Goal: Check status: Check status

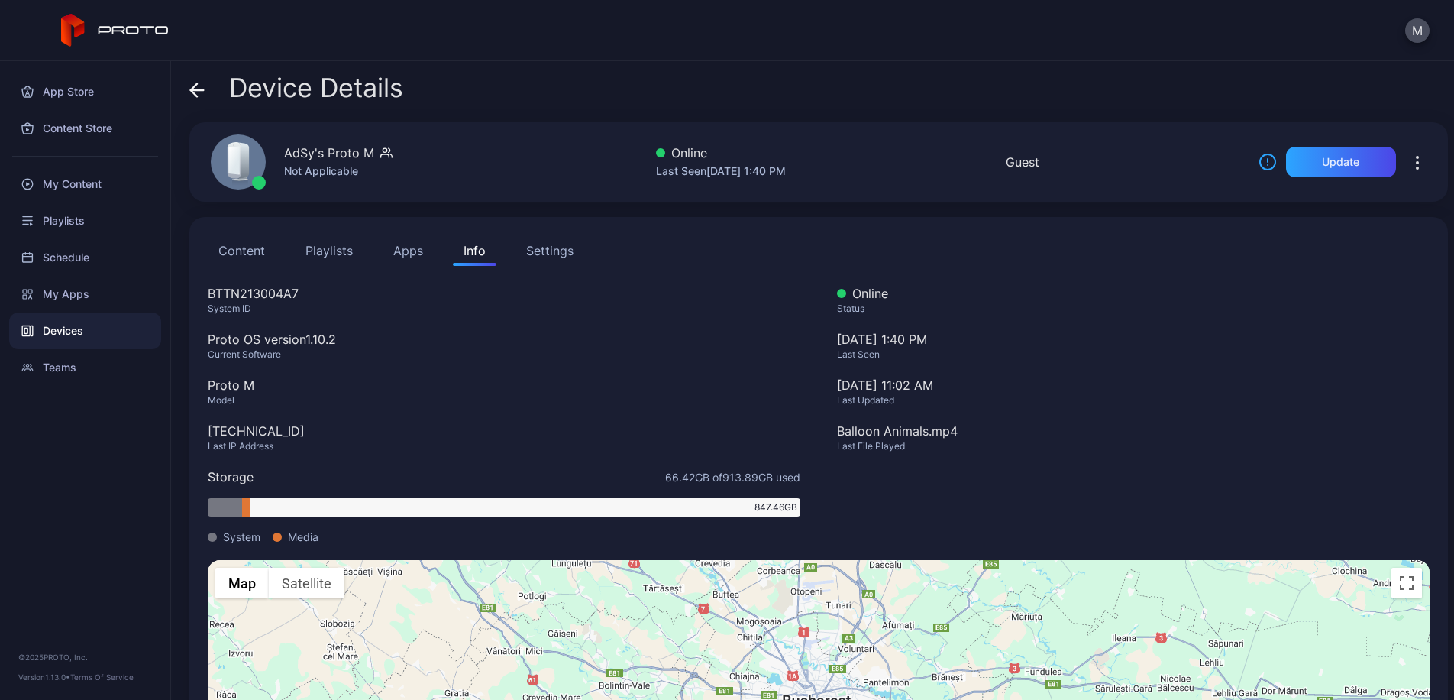
click at [1405, 172] on button "button" at bounding box center [1417, 162] width 24 height 31
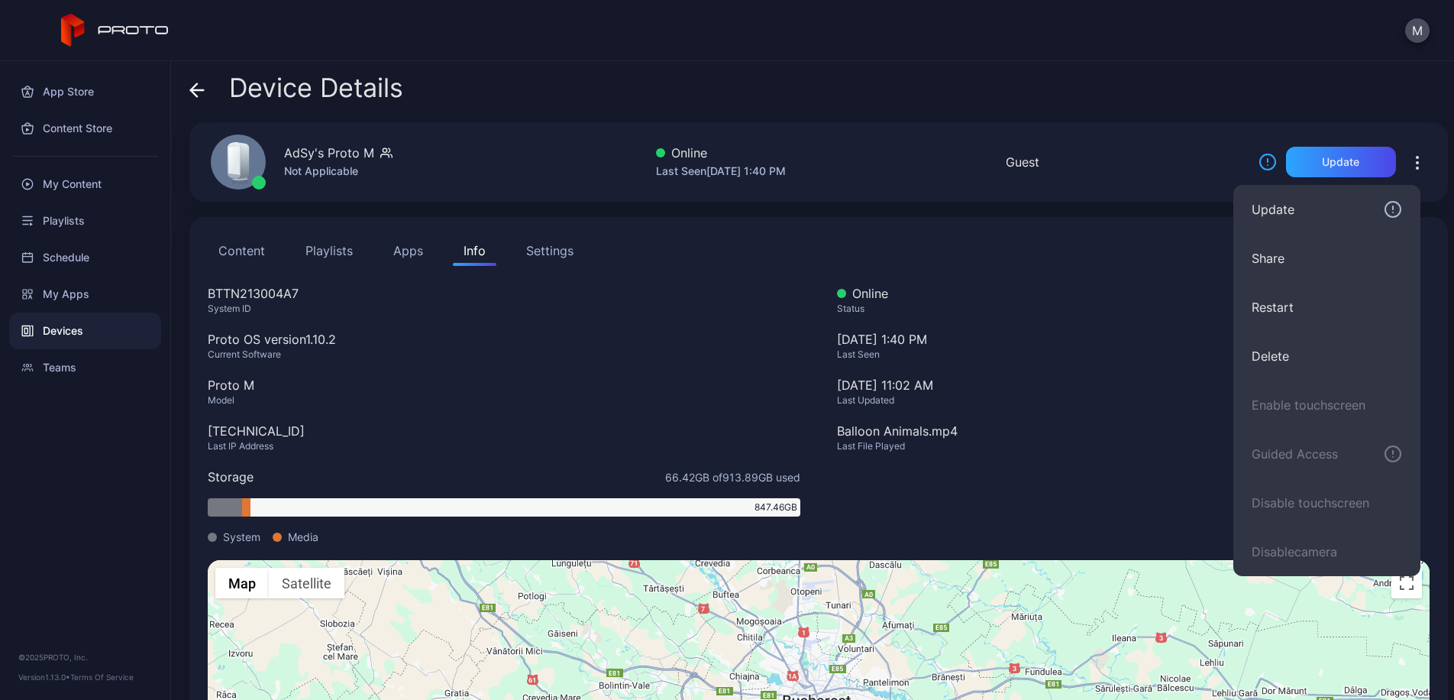
click at [352, 168] on div "Not Applicable" at bounding box center [338, 171] width 108 height 18
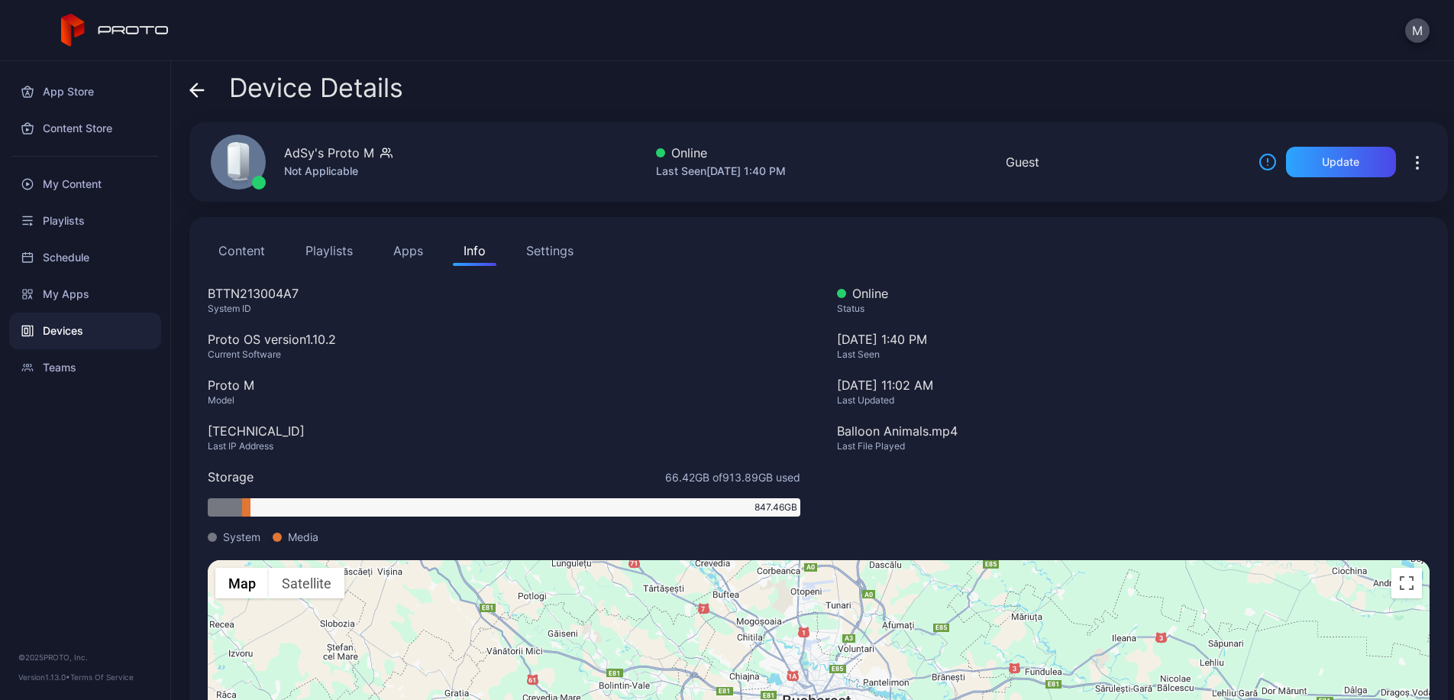
click at [202, 84] on icon at bounding box center [196, 89] width 15 height 15
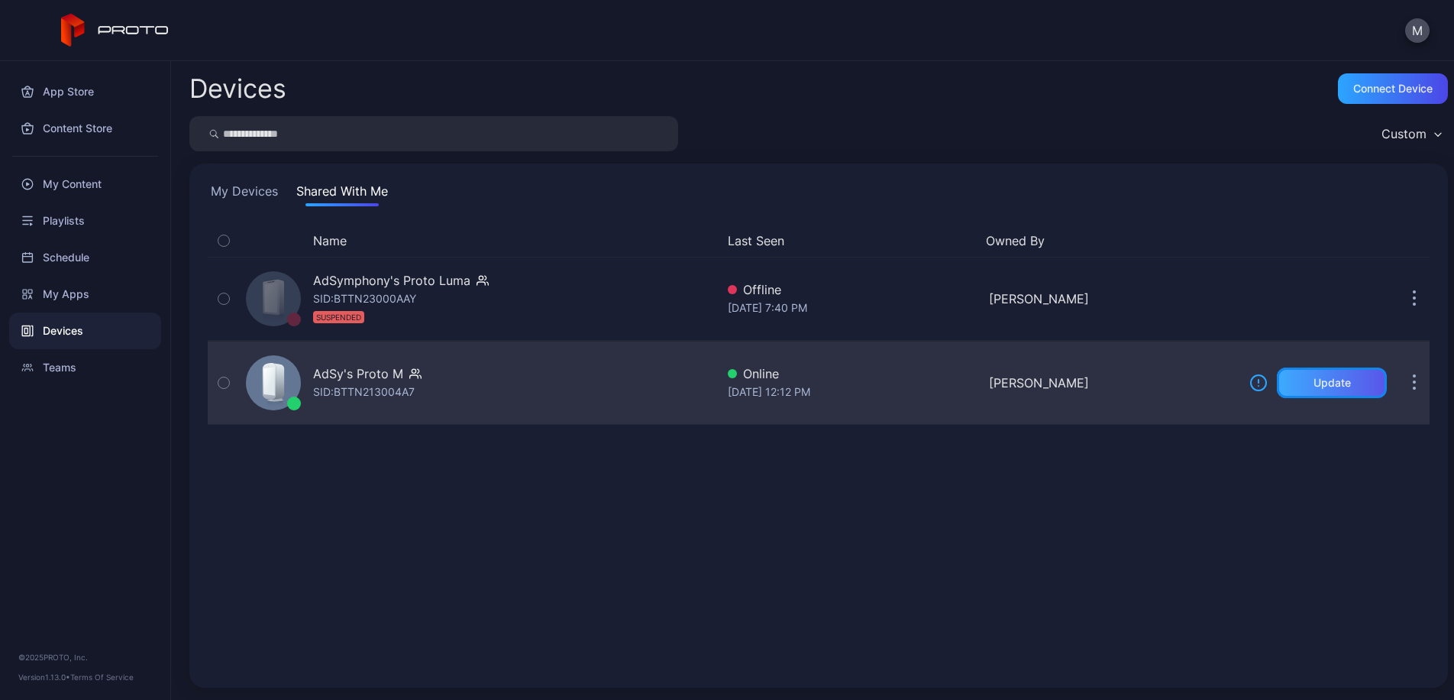
click at [1361, 395] on div "Update" at bounding box center [1332, 382] width 110 height 31
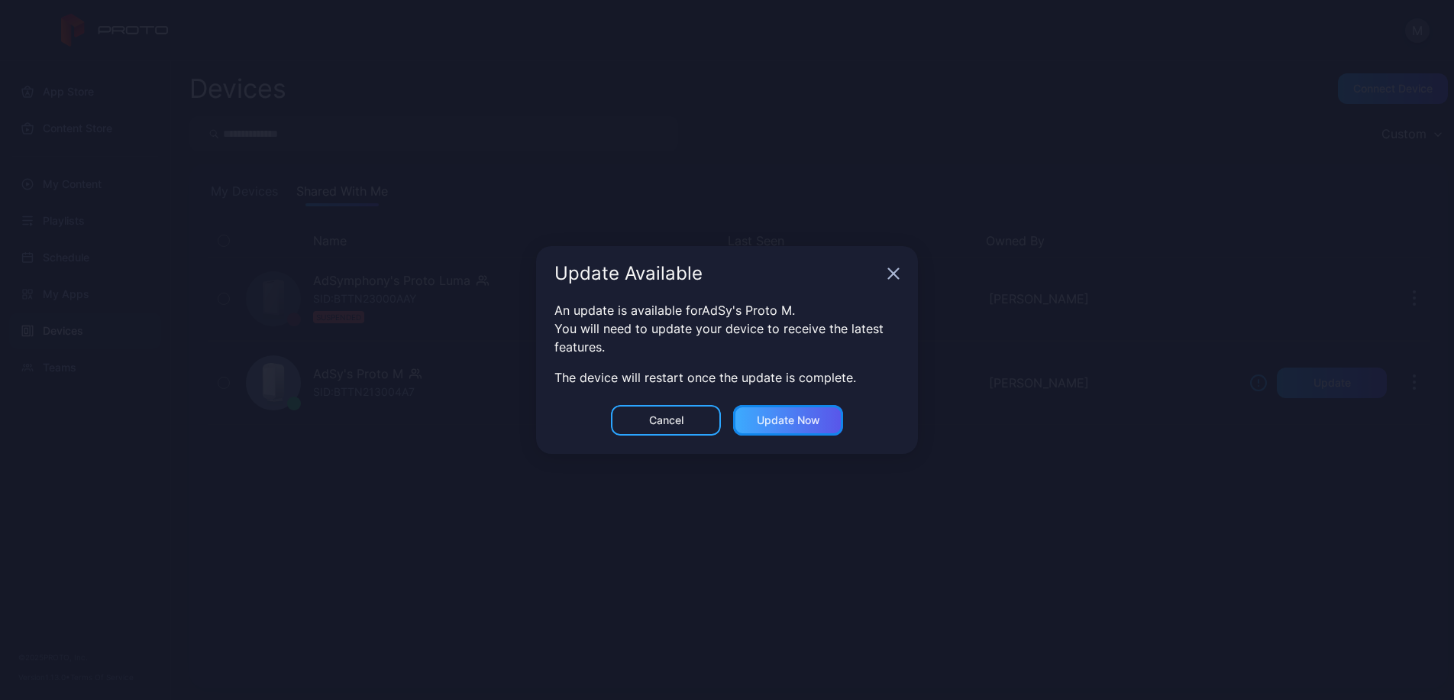
click at [816, 424] on div "Update now" at bounding box center [788, 420] width 63 height 12
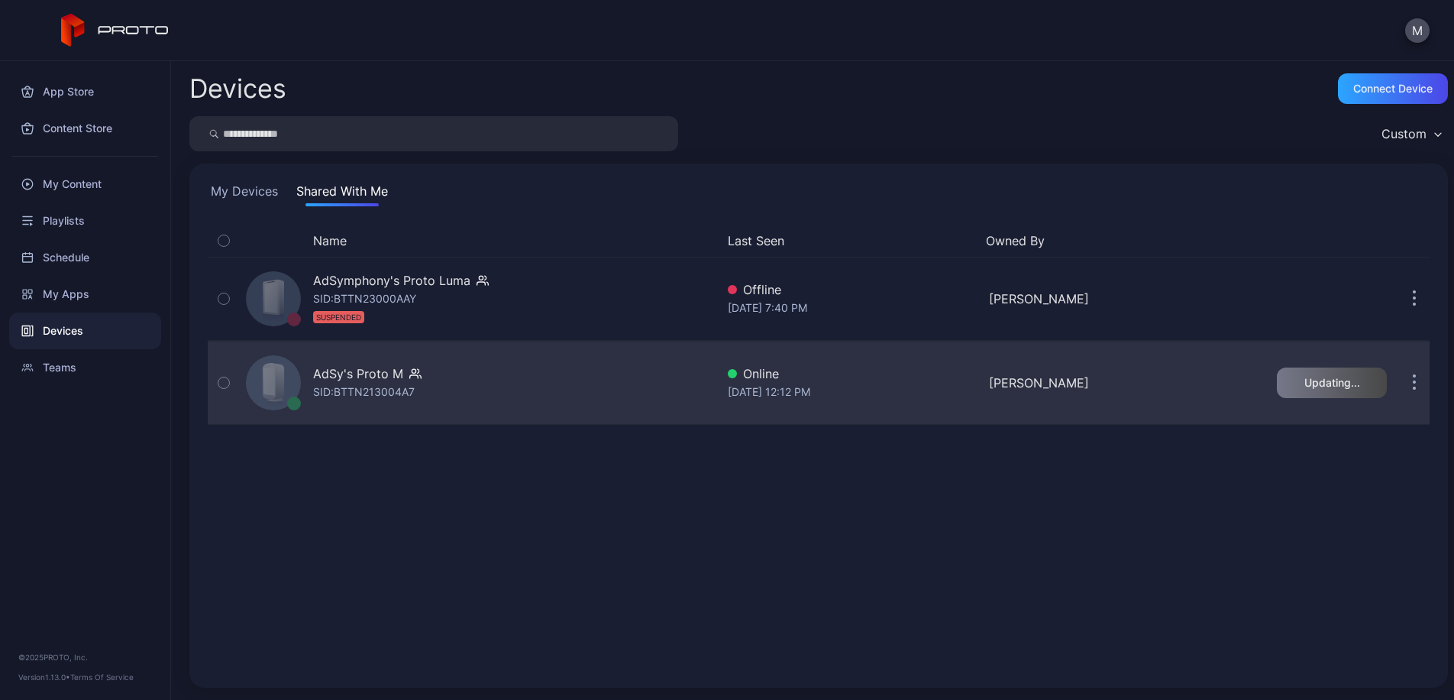
click at [1399, 383] on button "button" at bounding box center [1414, 382] width 31 height 31
click at [494, 365] on div "AdSy's Proto M SID: BTTN213004A7" at bounding box center [478, 382] width 476 height 76
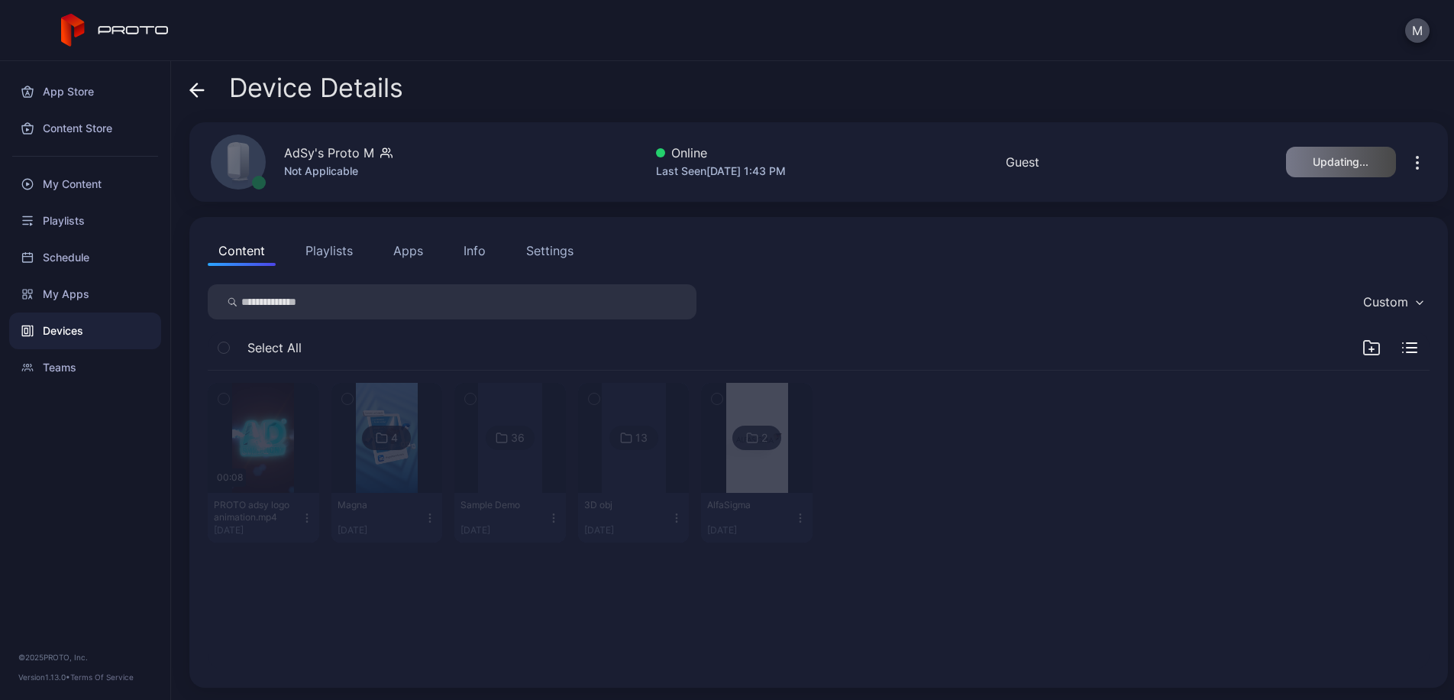
click at [1417, 162] on icon "button" at bounding box center [1418, 163] width 2 height 2
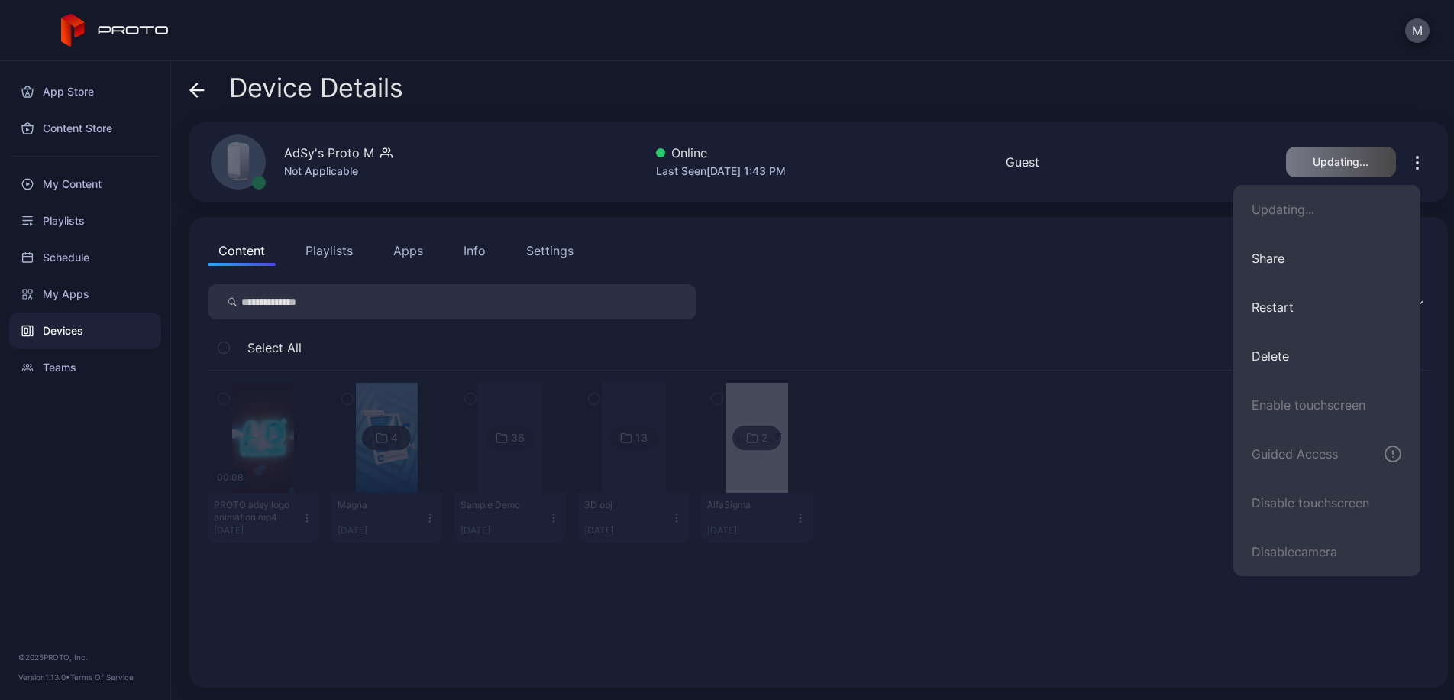
click at [208, 93] on div "Device Details" at bounding box center [296, 91] width 214 height 37
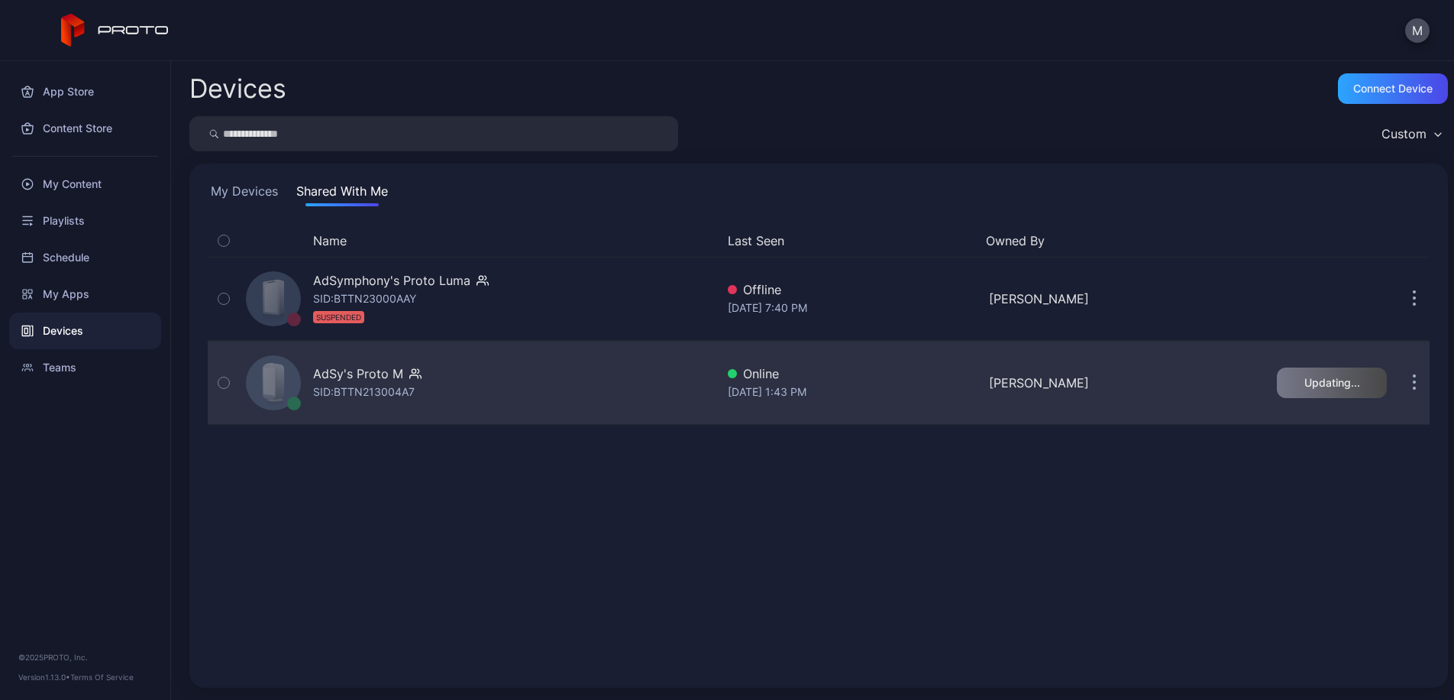
click at [1413, 385] on icon "button" at bounding box center [1415, 383] width 4 height 18
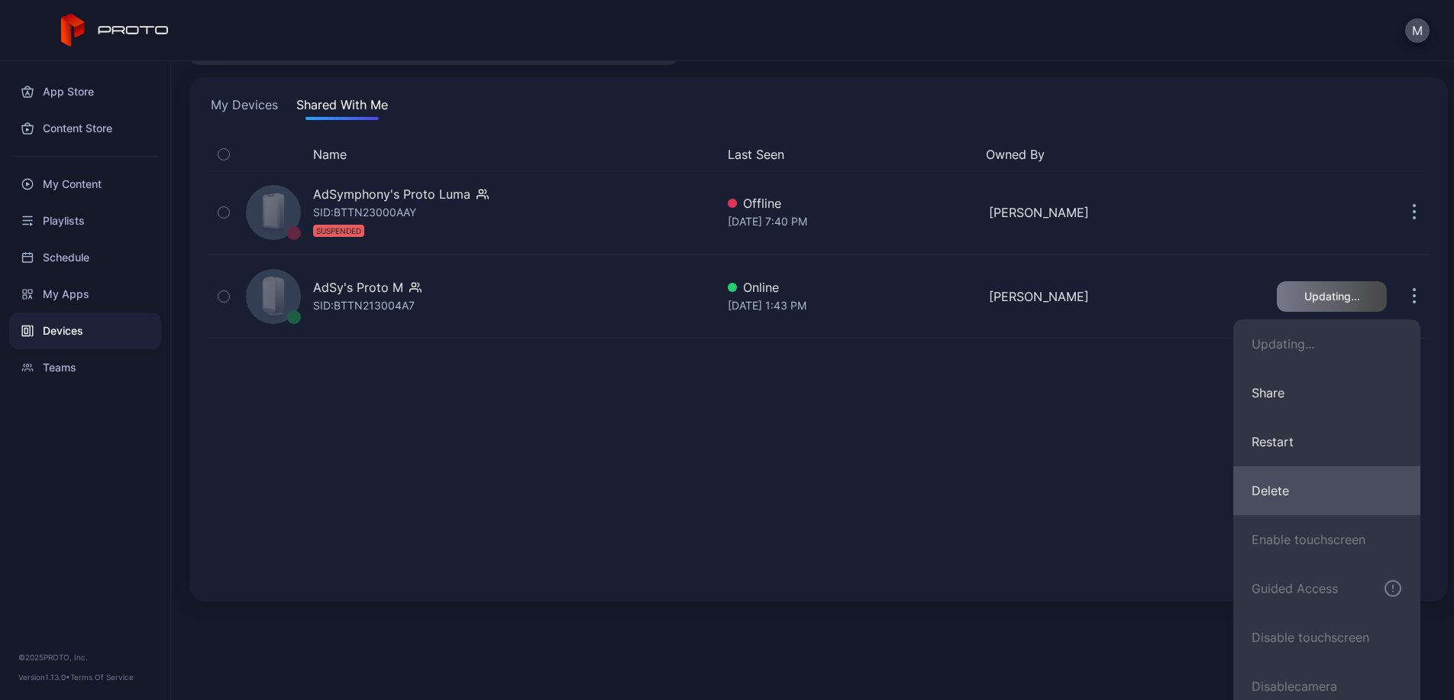
scroll to position [97, 0]
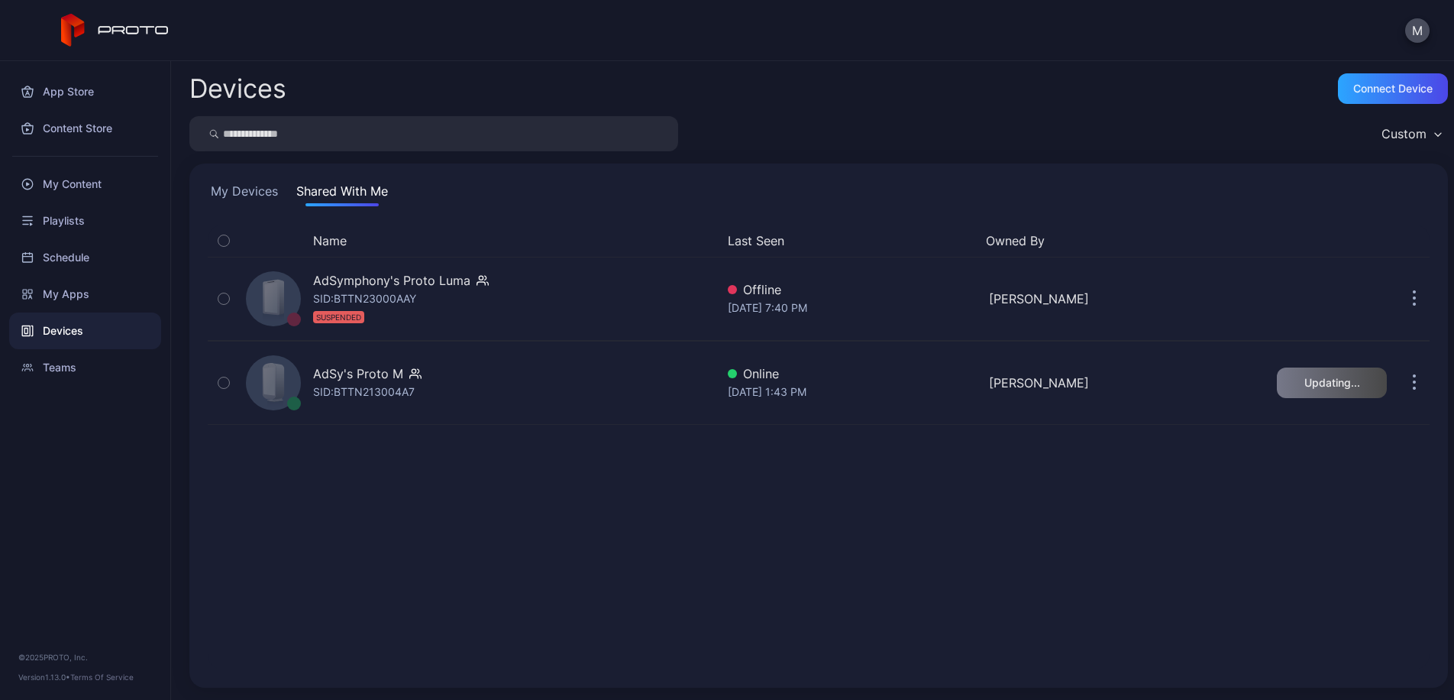
click at [1030, 464] on div "Name Last Seen Owned By AdSymphony's Proto [PERSON_NAME]: BTTN23000AAY SUSPENDE…" at bounding box center [819, 447] width 1222 height 445
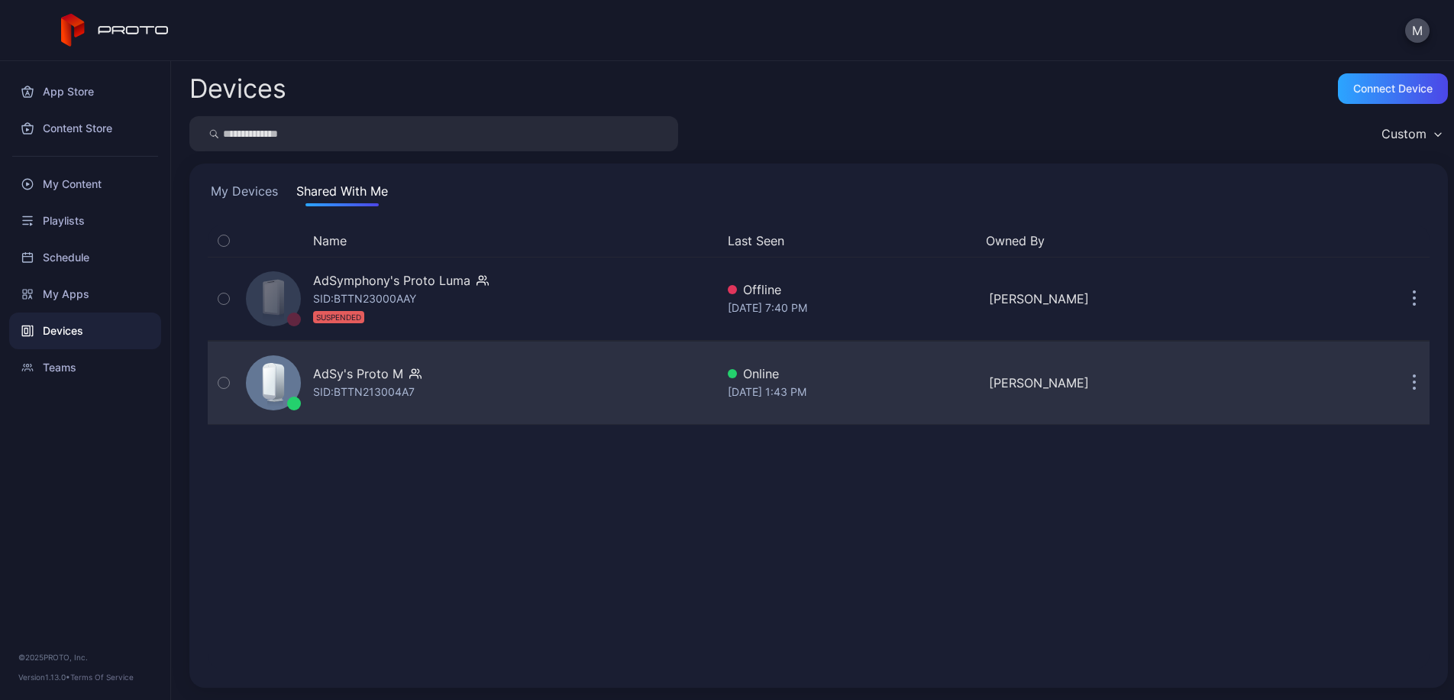
click at [1413, 383] on icon "button" at bounding box center [1415, 383] width 4 height 18
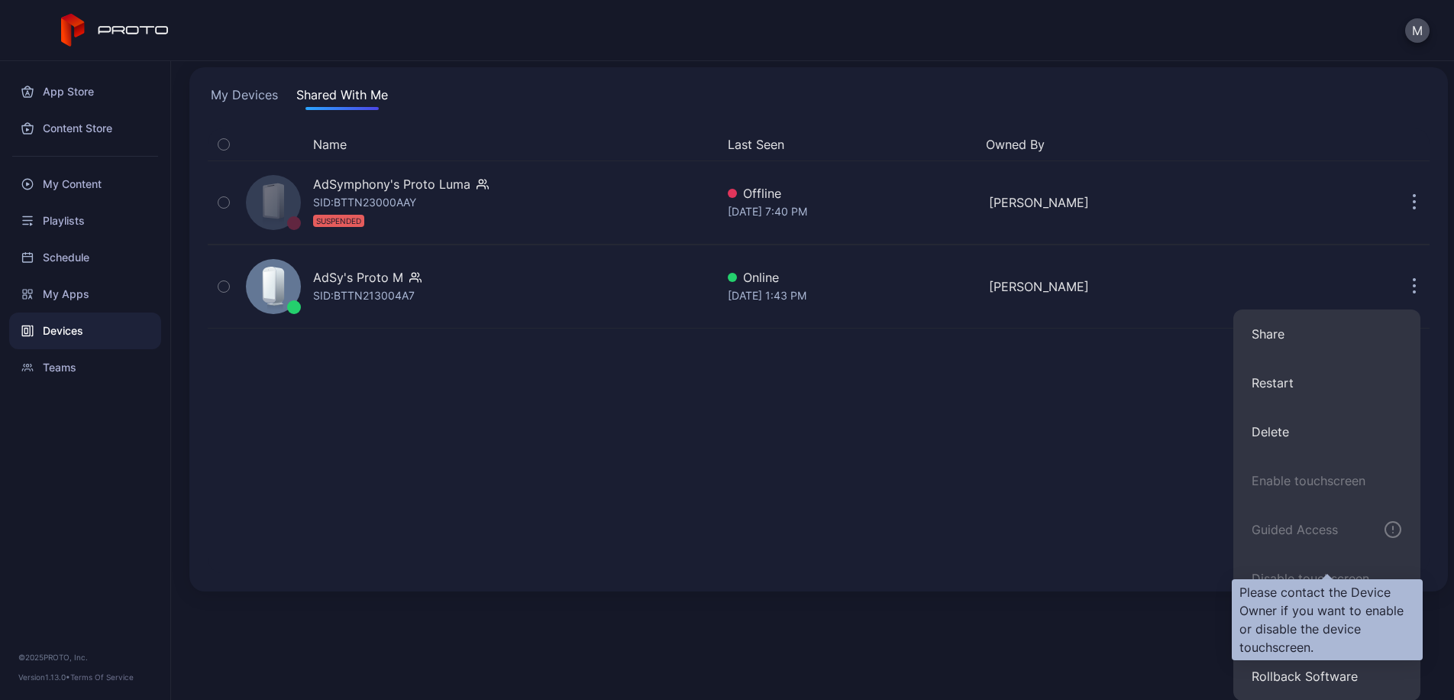
scroll to position [97, 0]
